Goal: Check status: Check status

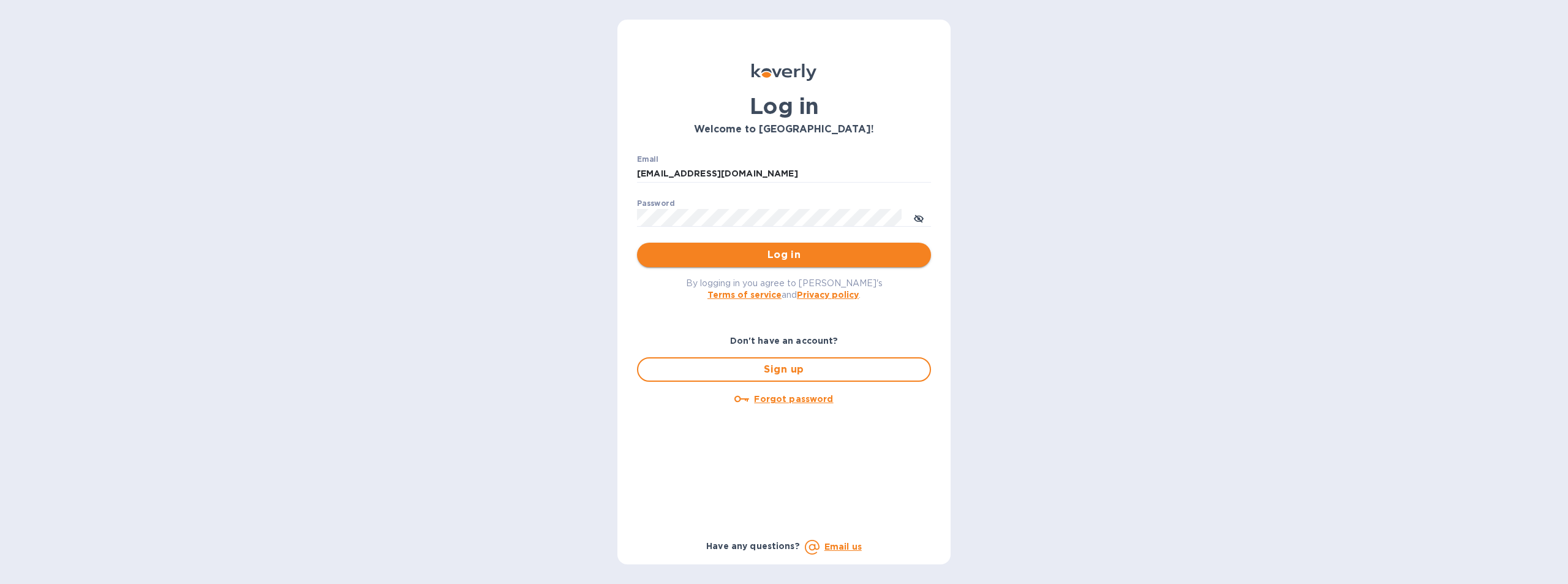
click at [793, 255] on span "Log in" at bounding box center [783, 254] width 274 height 15
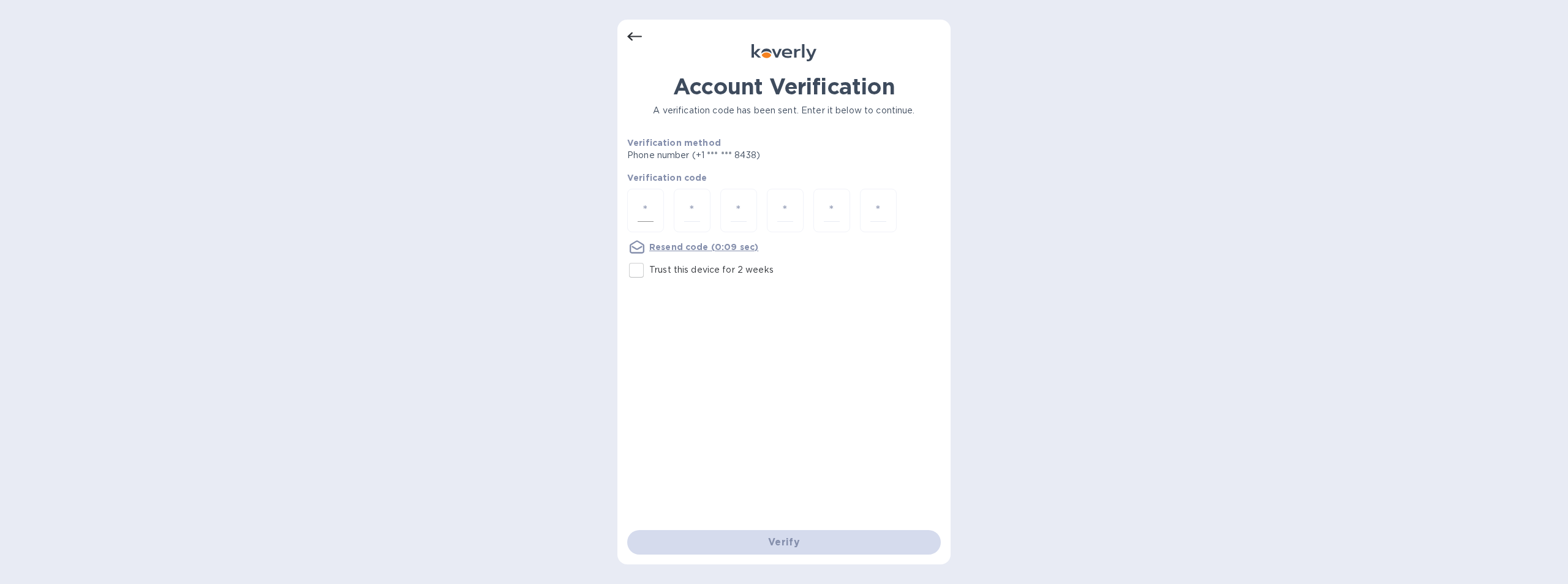
click at [655, 207] on div at bounding box center [646, 210] width 36 height 43
type input "3"
type input "8"
type input "0"
type input "9"
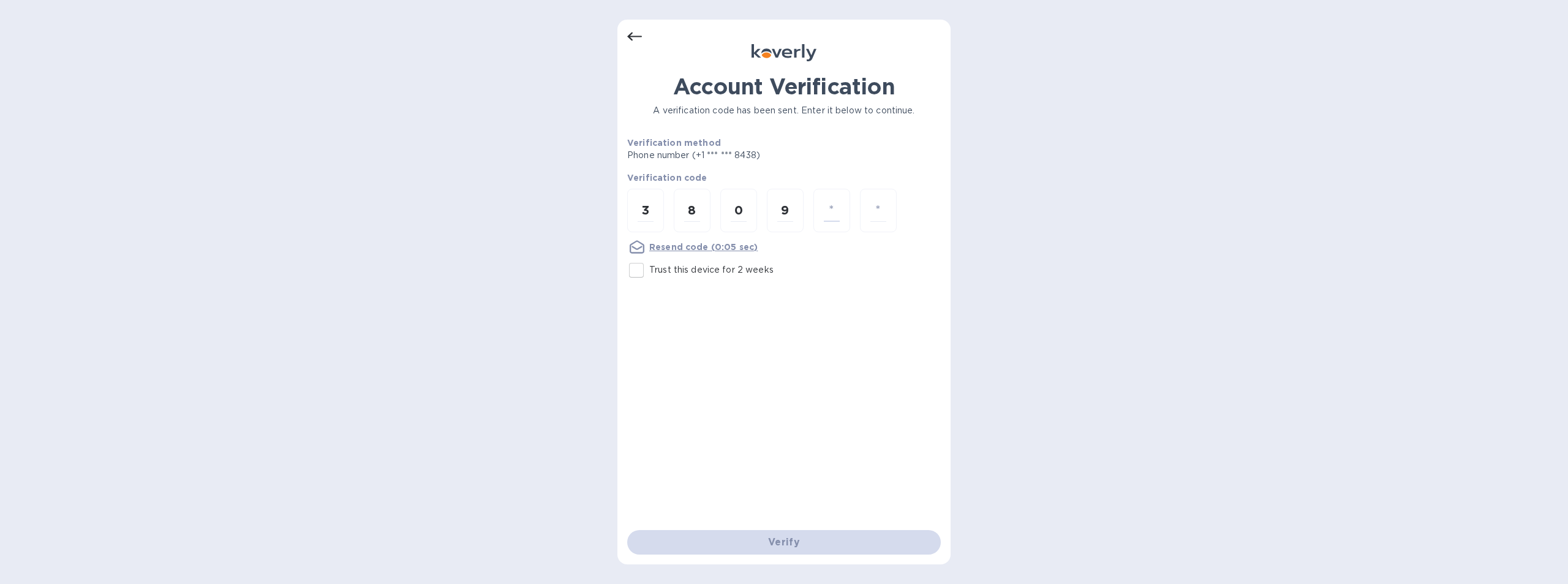
type input "5"
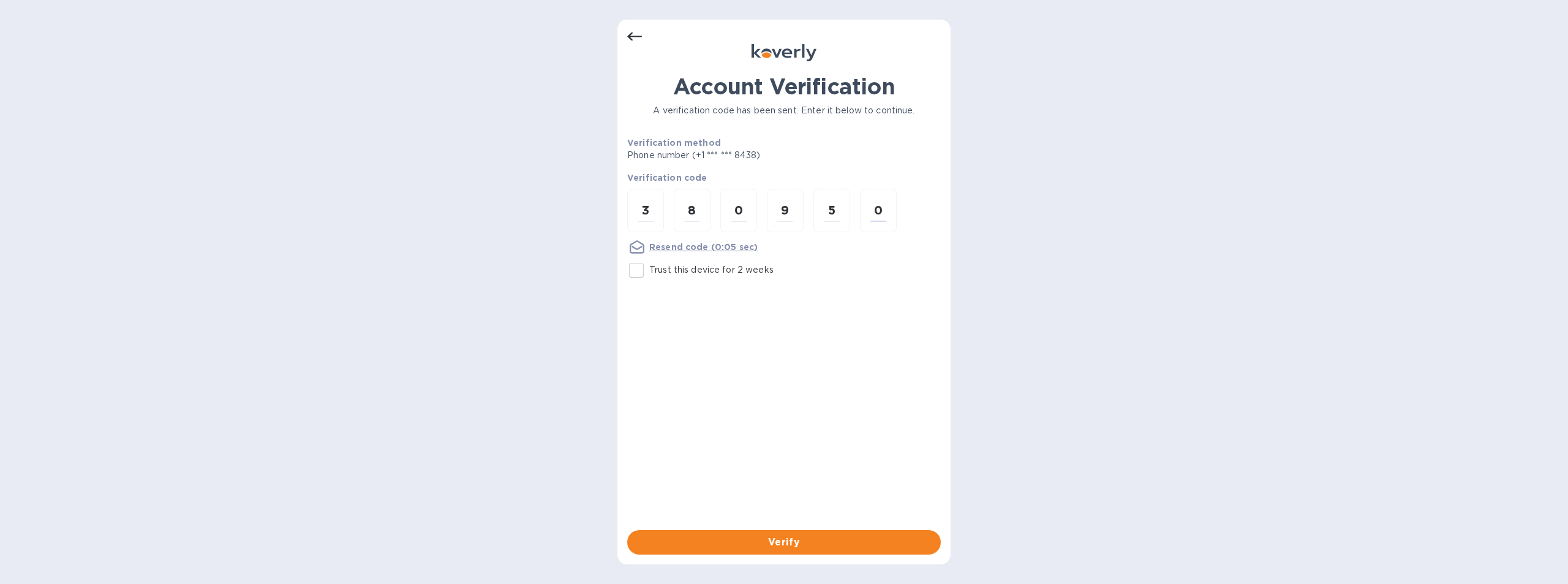
type input "0"
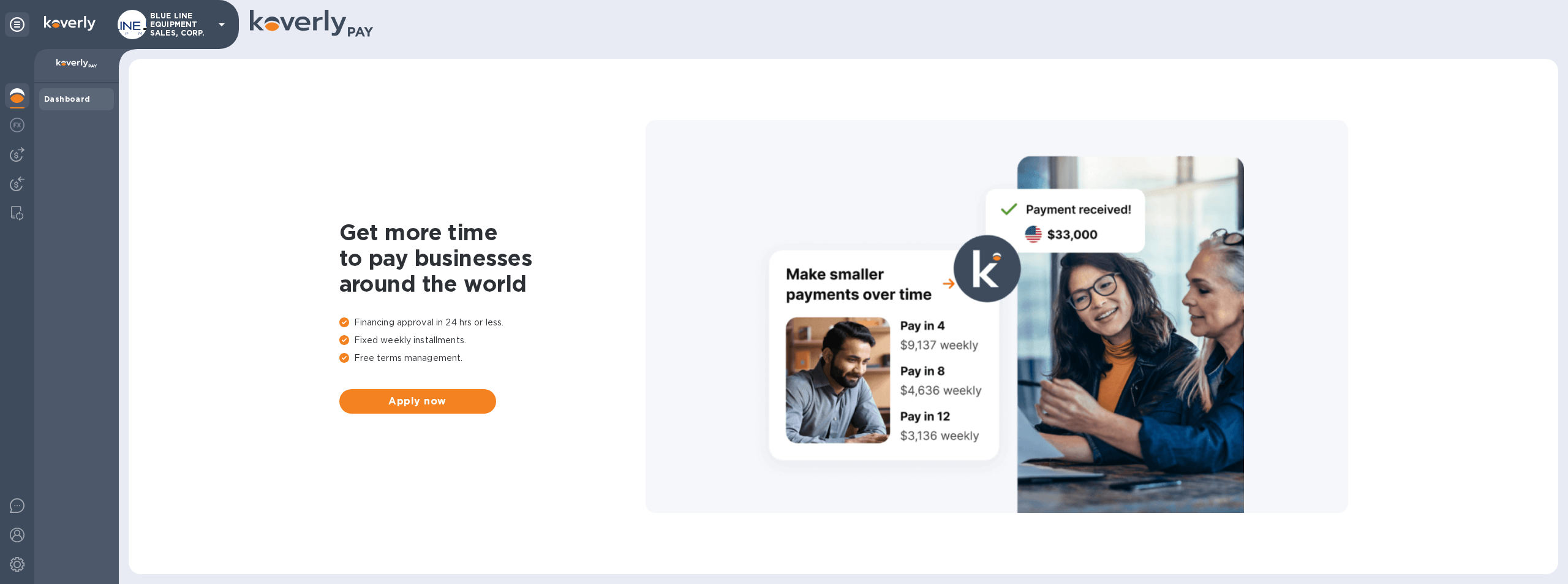
click at [163, 19] on p "BLUE LINE EQUIPMENT SALES, CORP." at bounding box center [180, 24] width 61 height 26
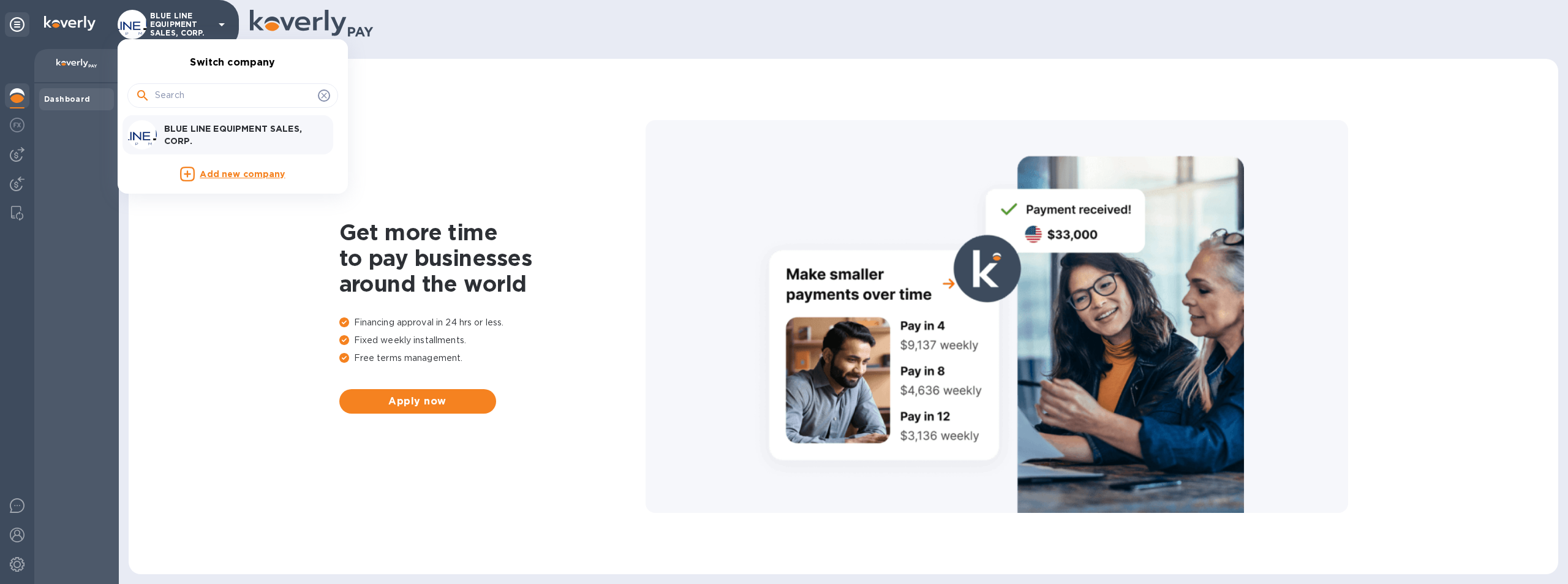
click at [241, 132] on p "BLUE LINE EQUIPMENT SALES, CORP." at bounding box center [241, 135] width 154 height 24
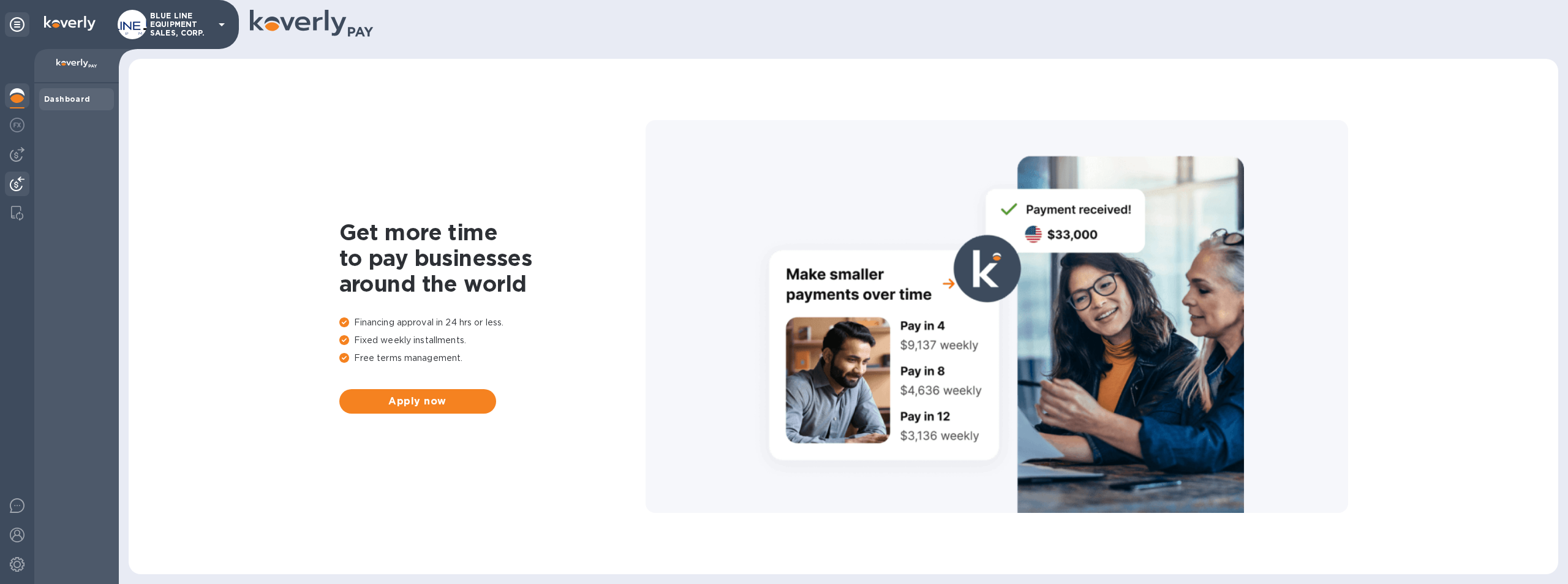
click at [16, 183] on img at bounding box center [16, 183] width 15 height 15
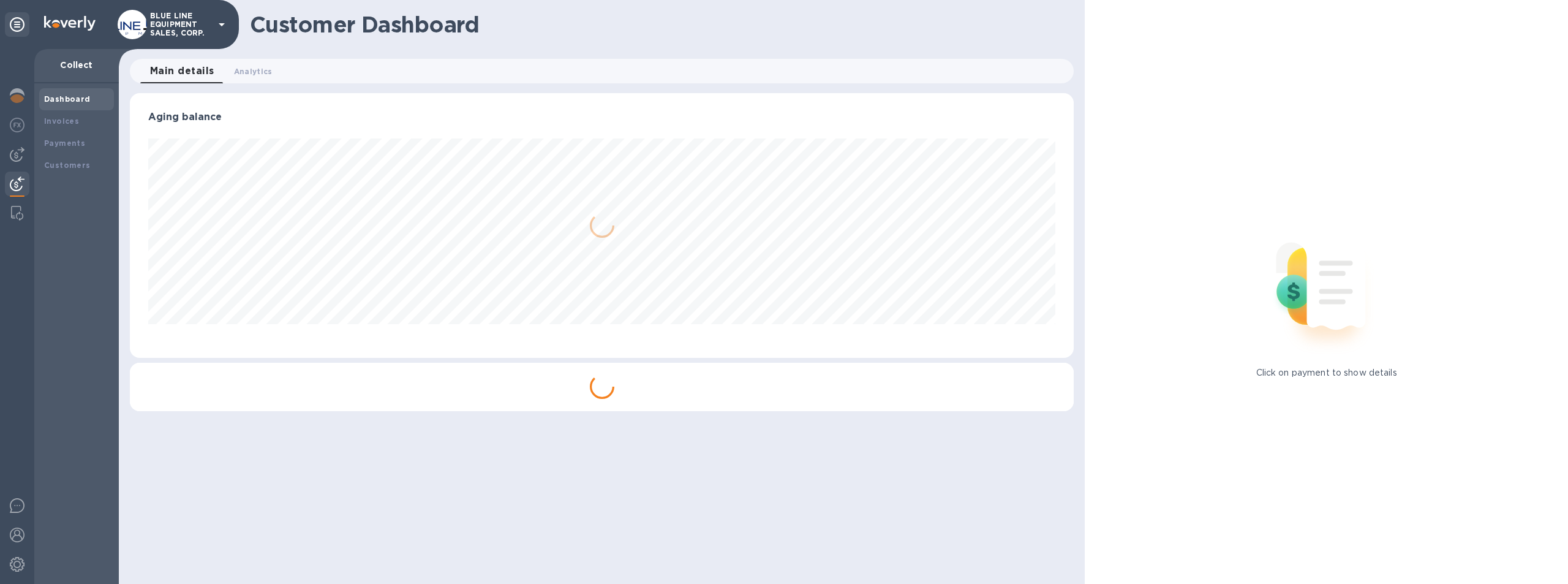
scroll to position [265, 944]
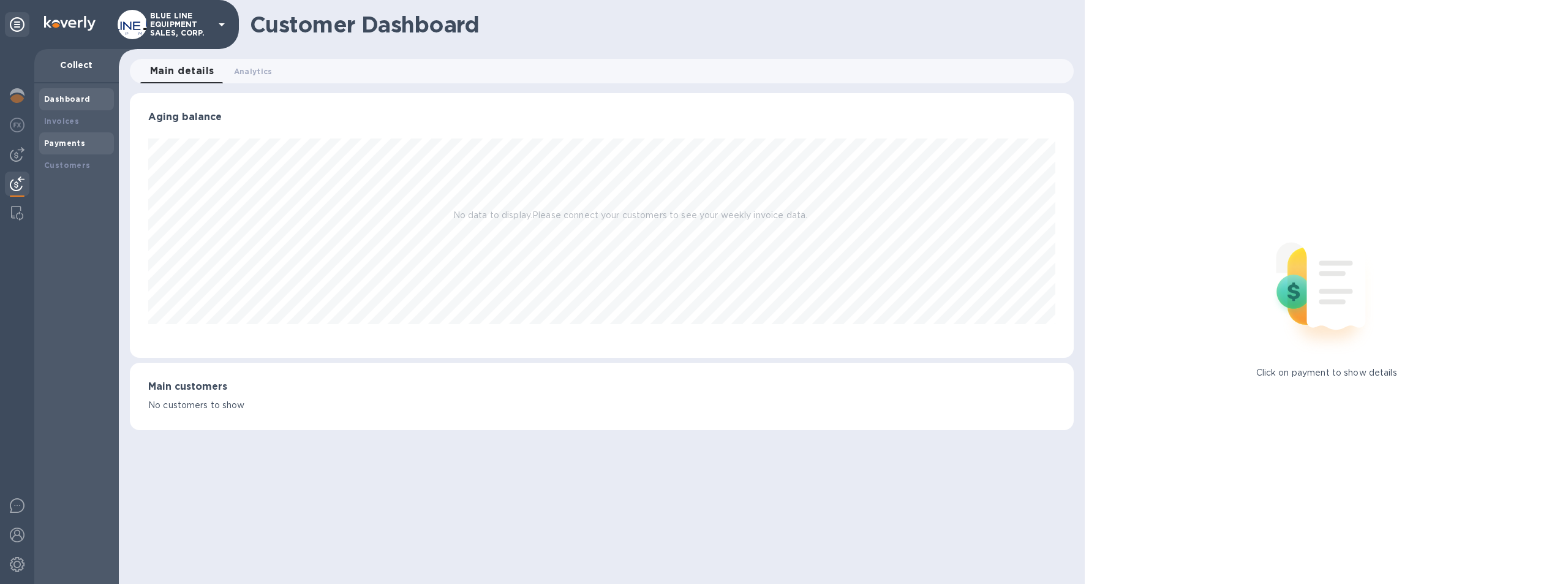
click at [63, 140] on b "Payments" at bounding box center [64, 143] width 41 height 10
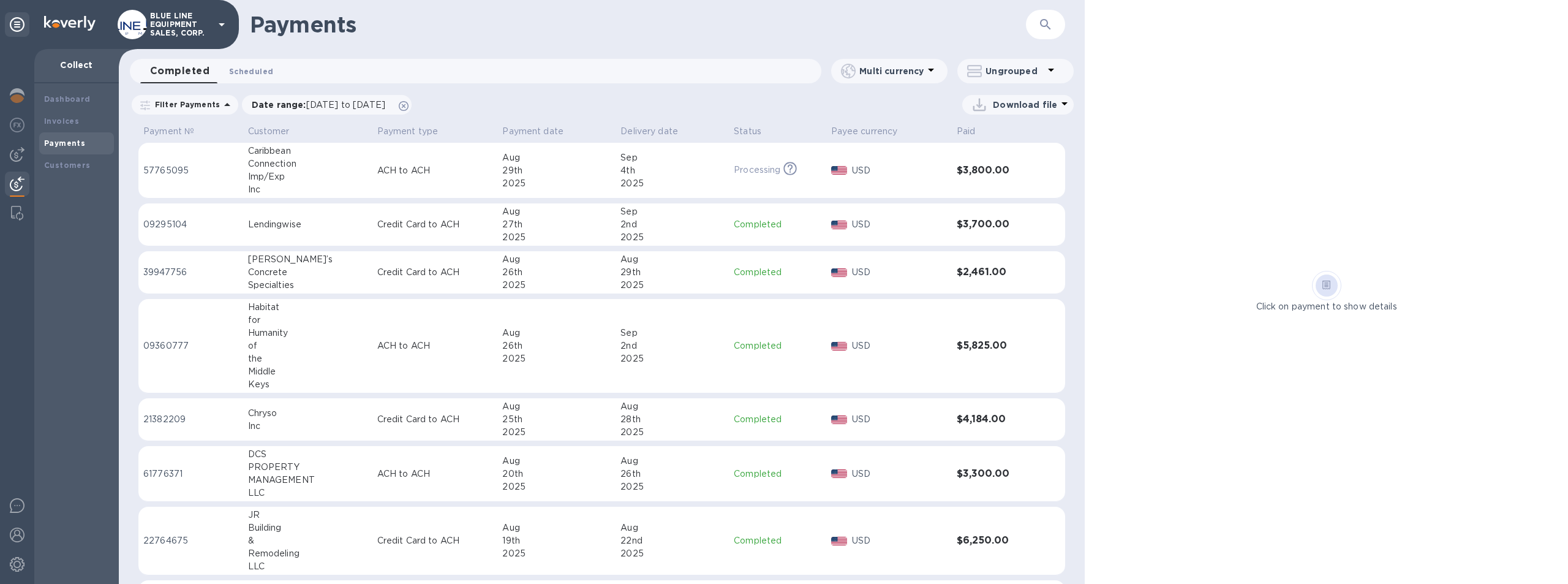
click at [252, 69] on span "Scheduled 0" at bounding box center [251, 71] width 44 height 13
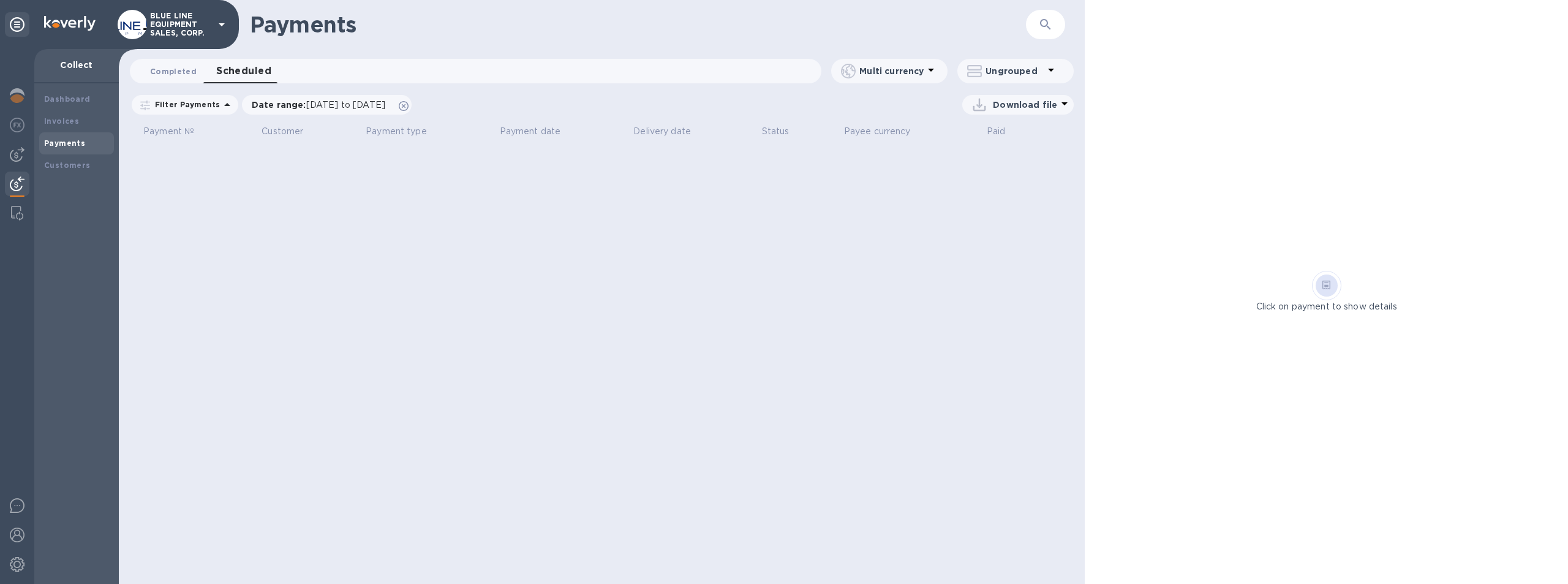
click at [165, 68] on span "Completed 0" at bounding box center [173, 71] width 47 height 13
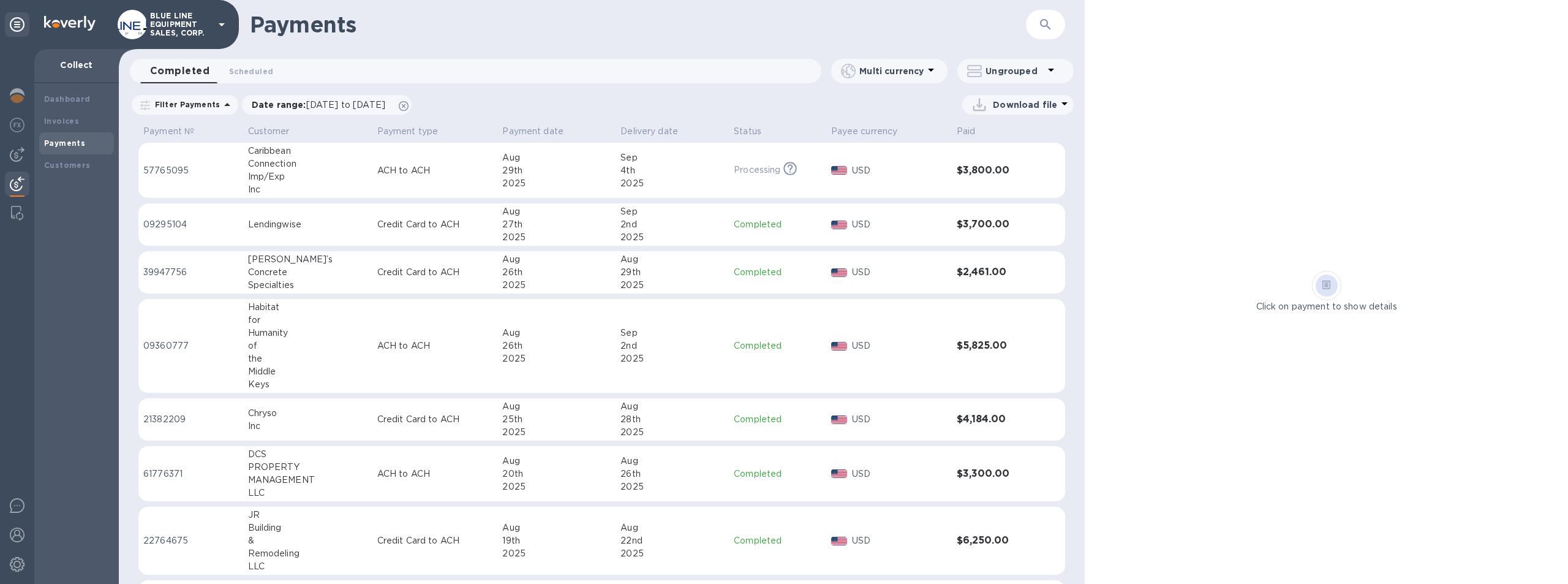
click at [425, 173] on p "ACH to ACH" at bounding box center [435, 170] width 116 height 13
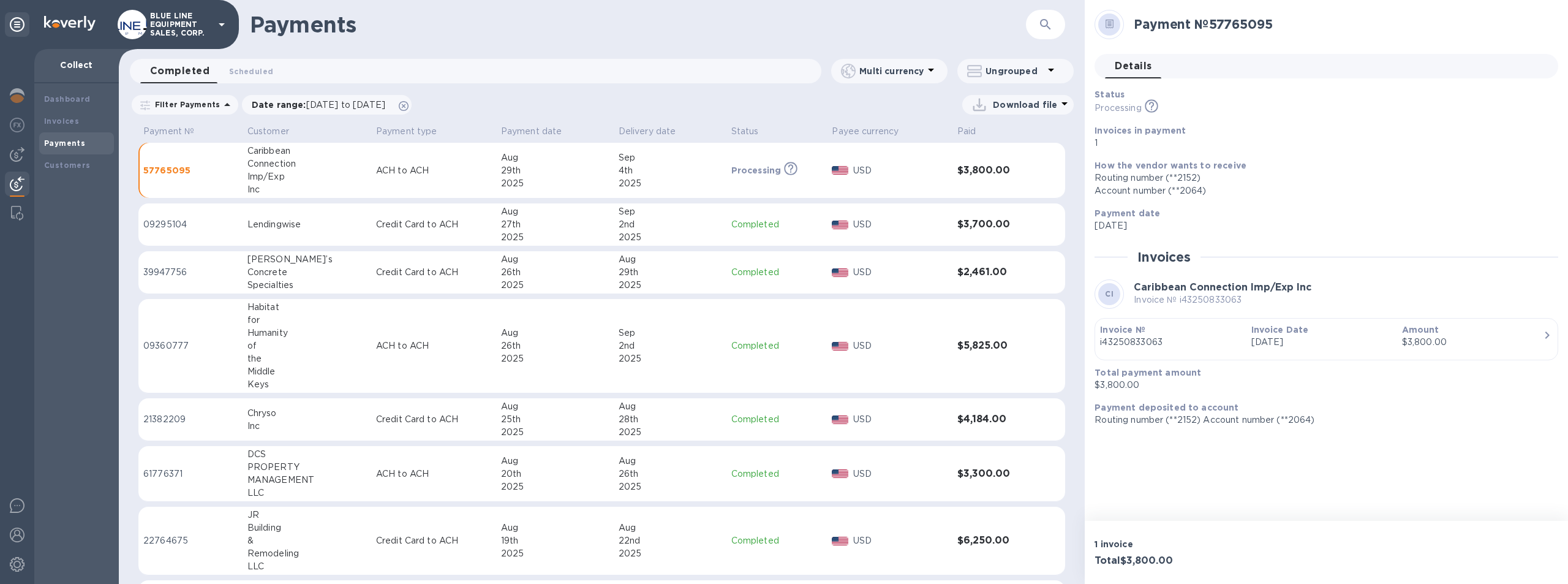
click at [62, 140] on b "Payments" at bounding box center [64, 143] width 41 height 10
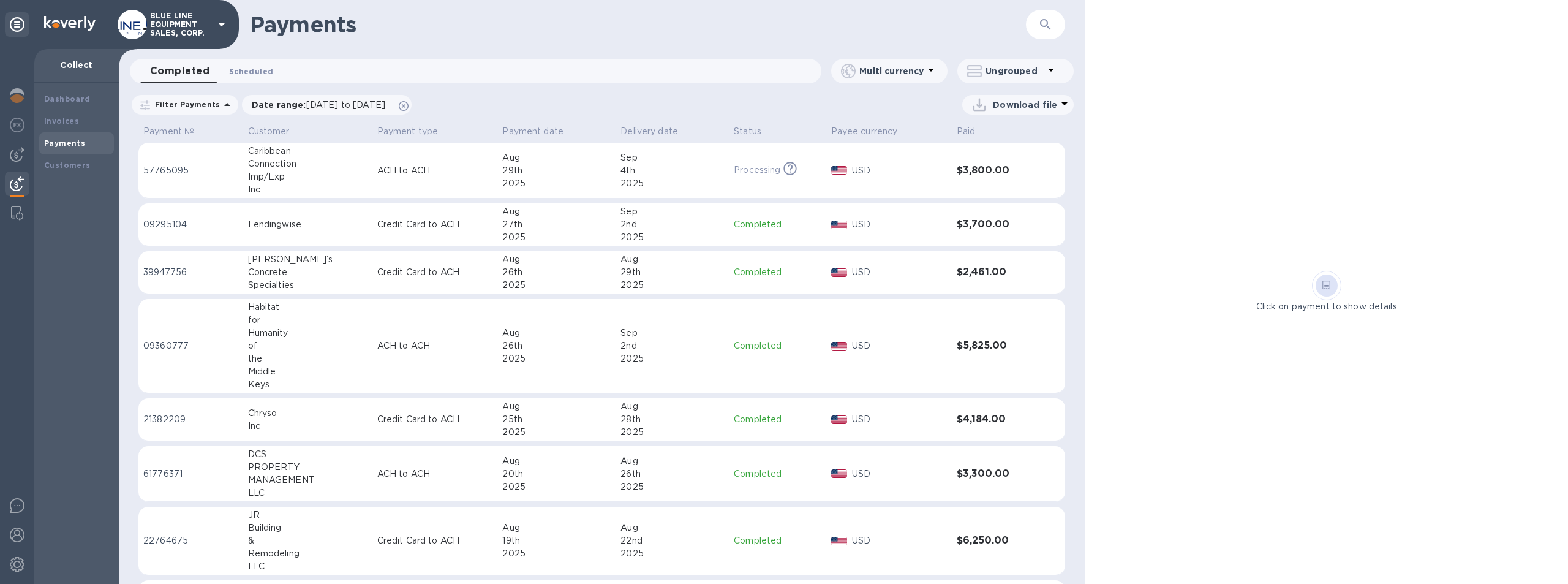
click at [253, 71] on span "Scheduled 0" at bounding box center [251, 71] width 44 height 13
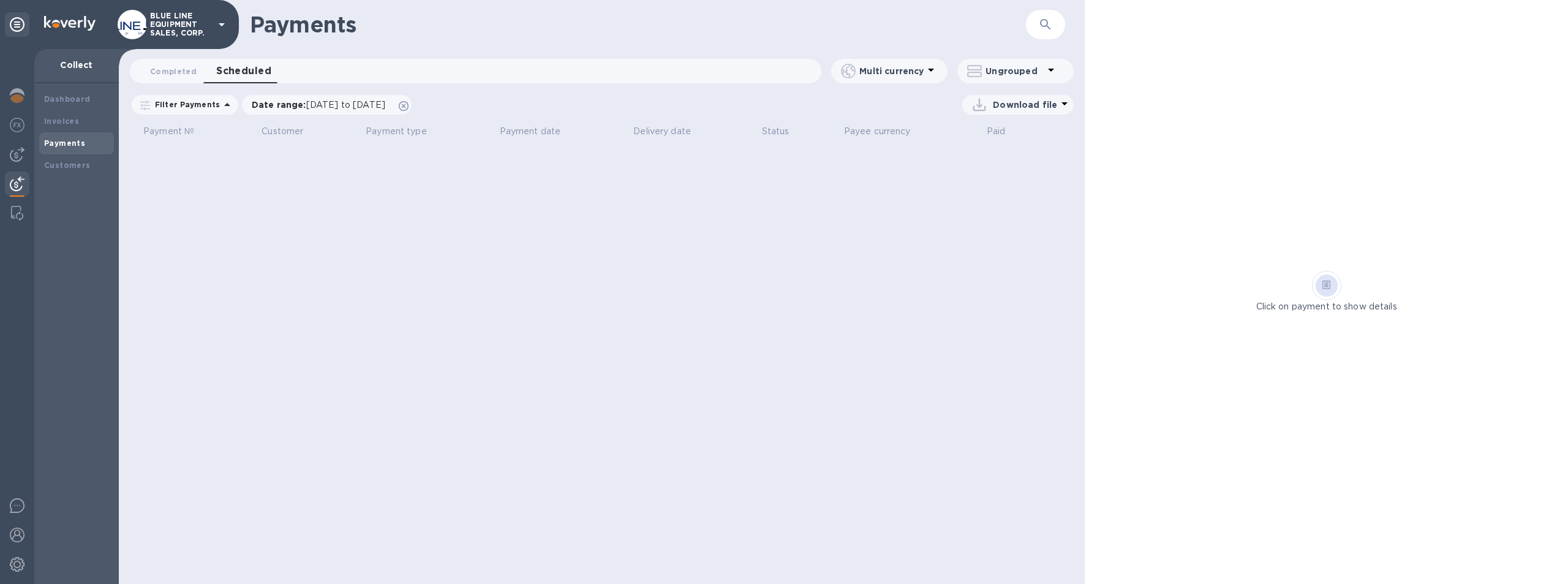
click at [58, 140] on b "Payments" at bounding box center [64, 143] width 41 height 10
